Goal: Obtain resource: Download file/media

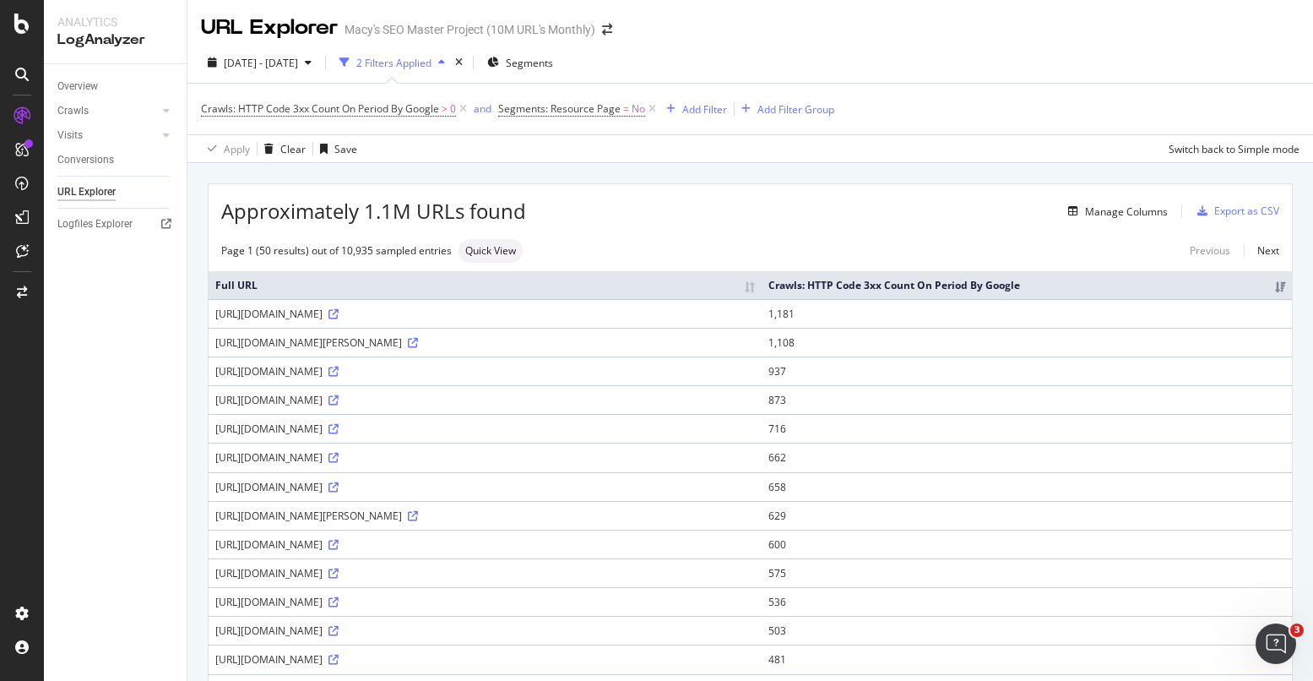
scroll to position [3, 0]
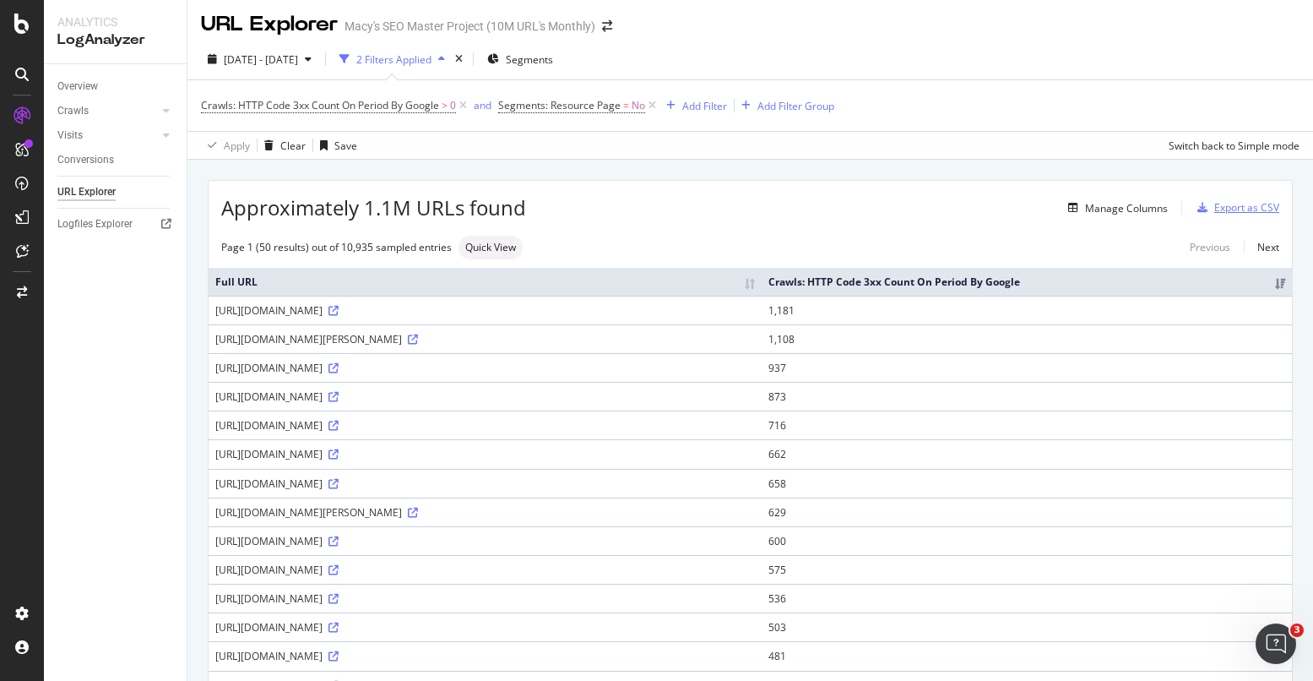
click at [1235, 208] on div "Export as CSV" at bounding box center [1246, 207] width 65 height 14
